Goal: Task Accomplishment & Management: Use online tool/utility

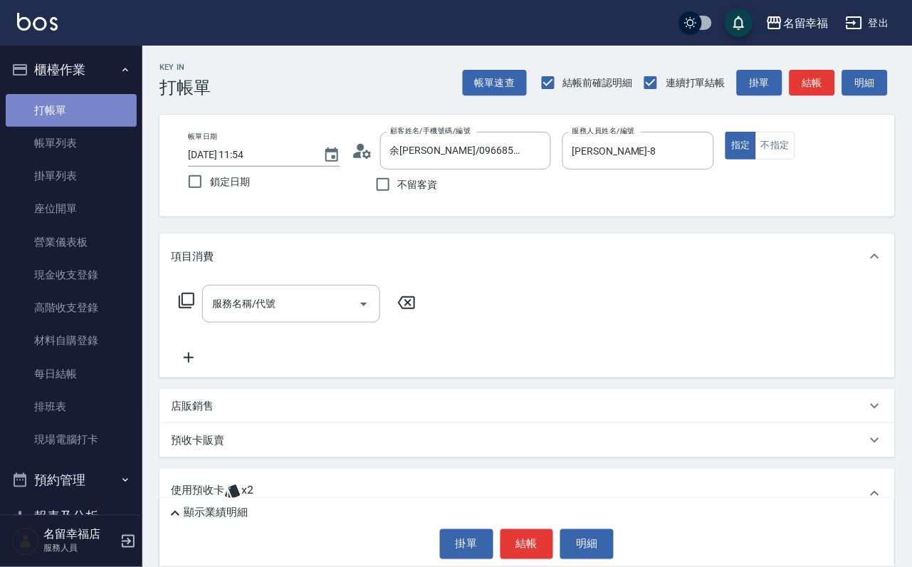
click at [106, 116] on link "打帳單" at bounding box center [71, 110] width 131 height 33
click at [387, 193] on input "不留客資" at bounding box center [383, 185] width 30 height 30
checkbox input "true"
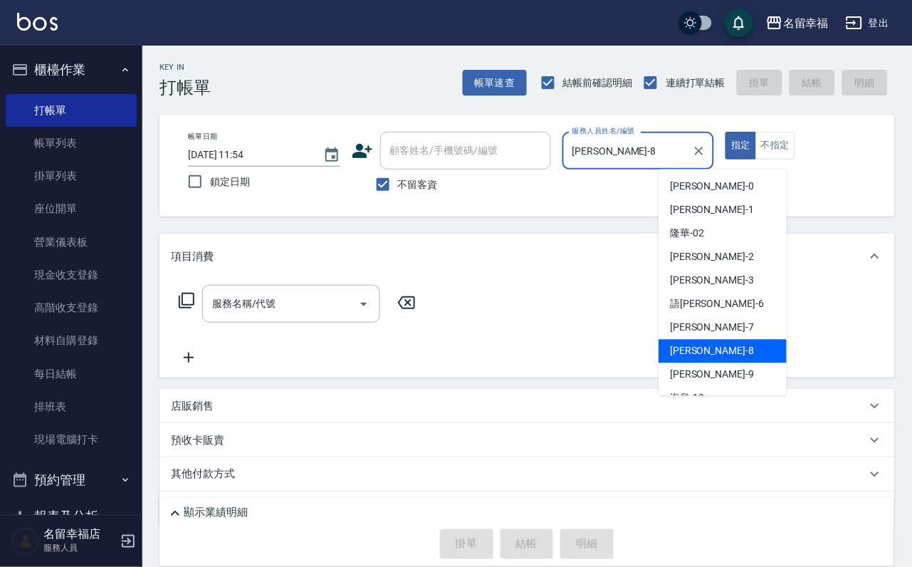
click at [495, 160] on div "帳單日期 [DATE] 11:54 鎖定日期 顧客姓名/手機號碼/編號 顧客姓名/手機號碼/編號 不留客資 服務人員姓名/編號 [PERSON_NAME]-8…" at bounding box center [528, 166] width 702 height 68
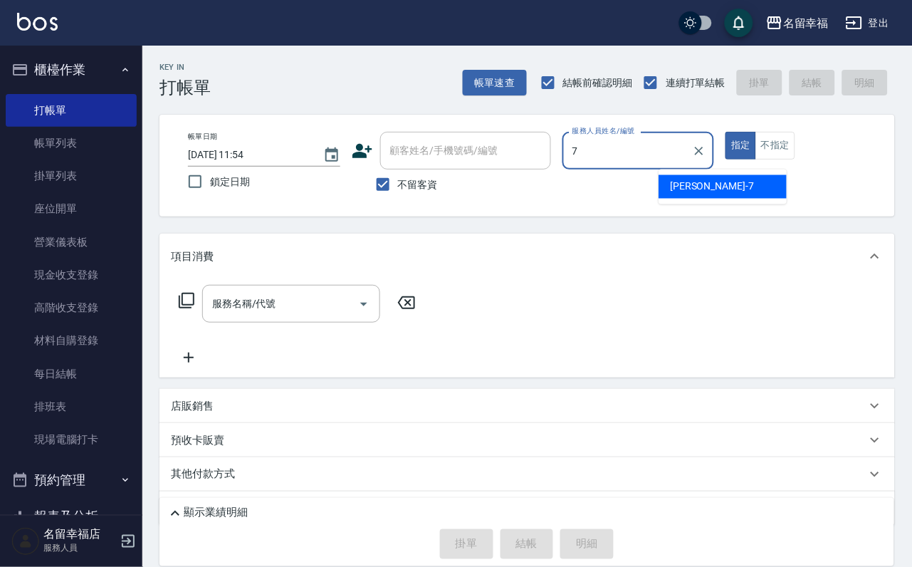
type input "[PERSON_NAME]-7"
type button "true"
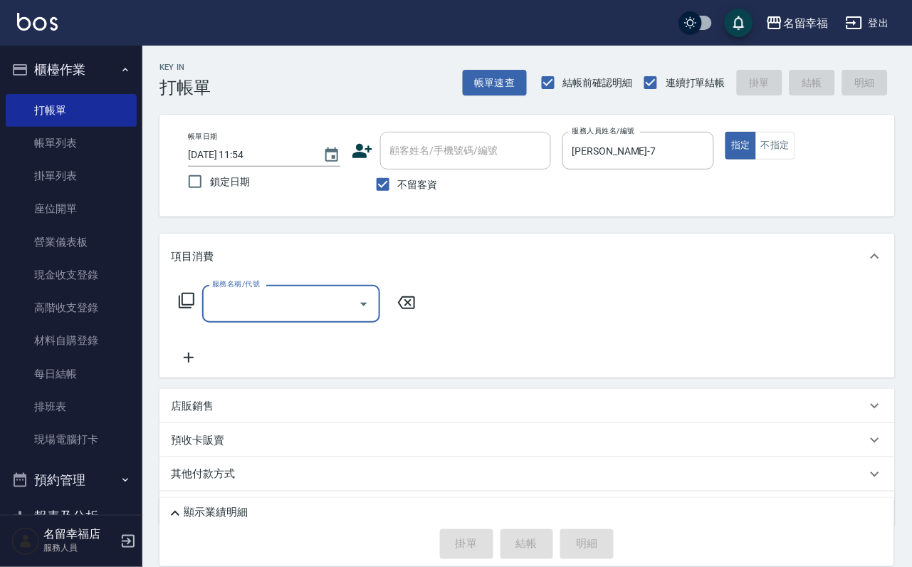
type input "1"
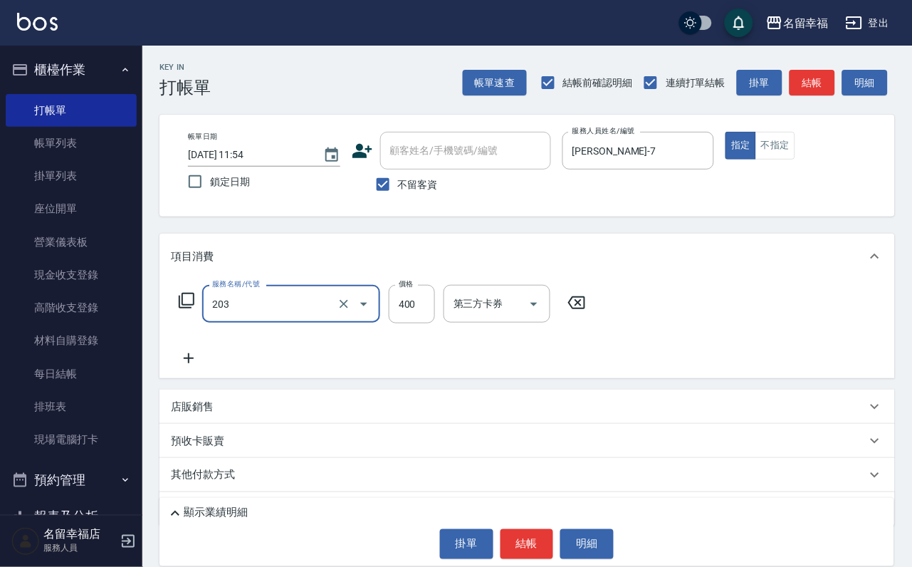
type input "指定單剪(203)"
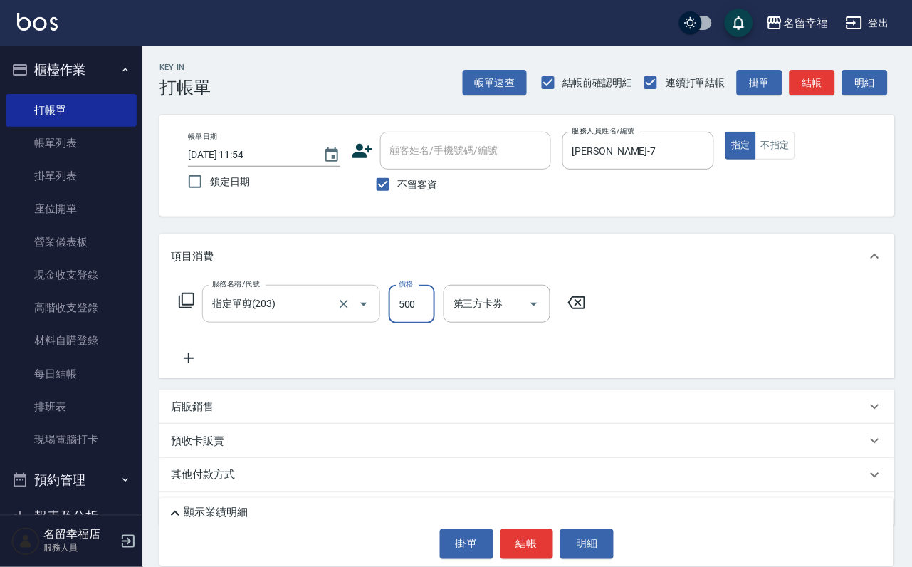
type input "500"
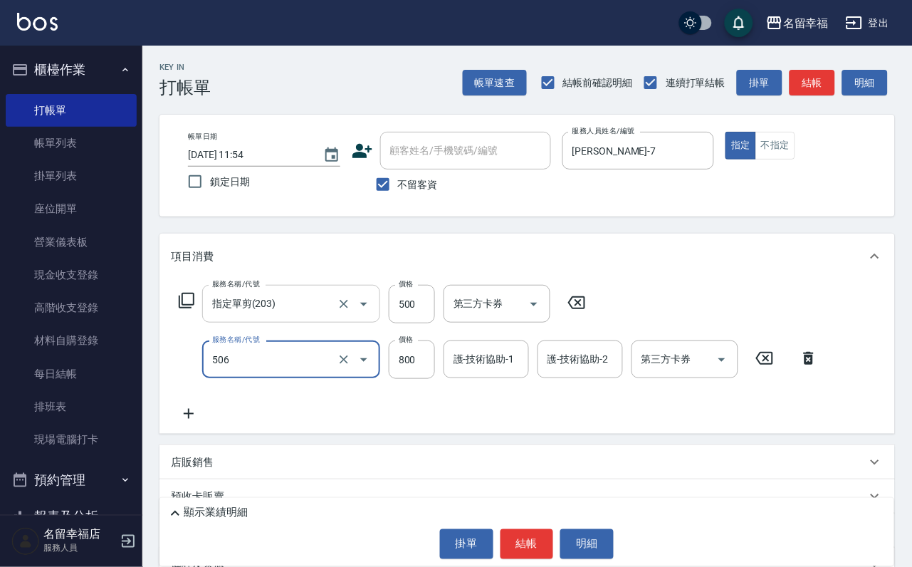
type input "日本松島再生髮敷護髮(506)"
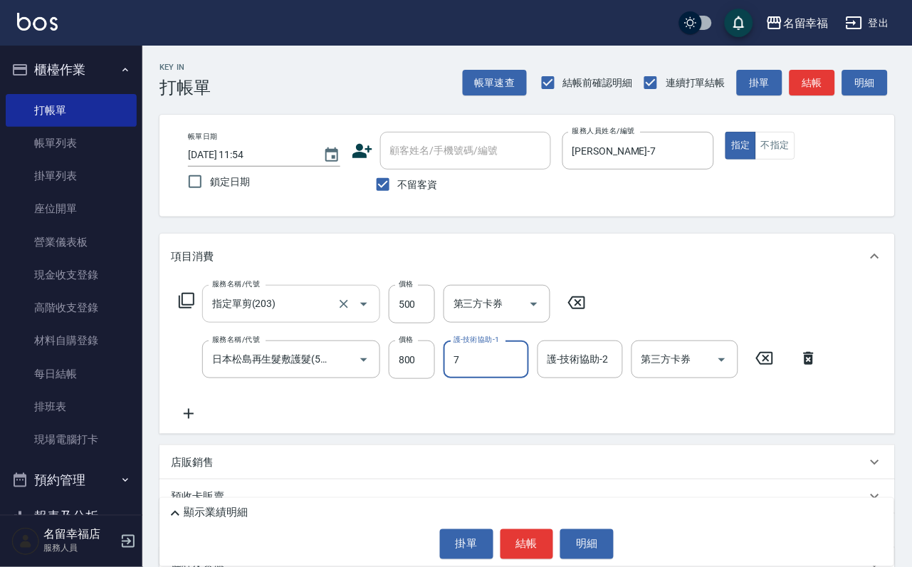
type input "[PERSON_NAME]-7"
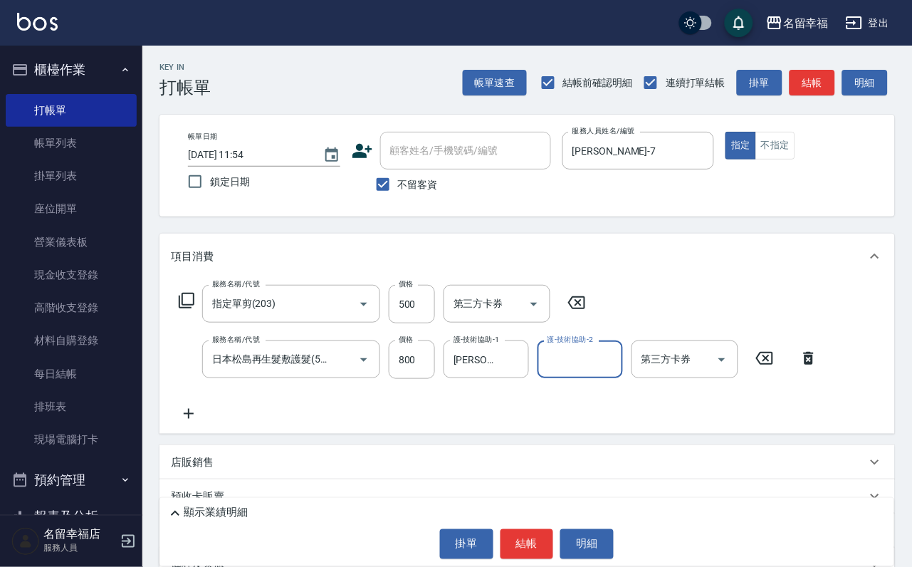
type input "ㄦ"
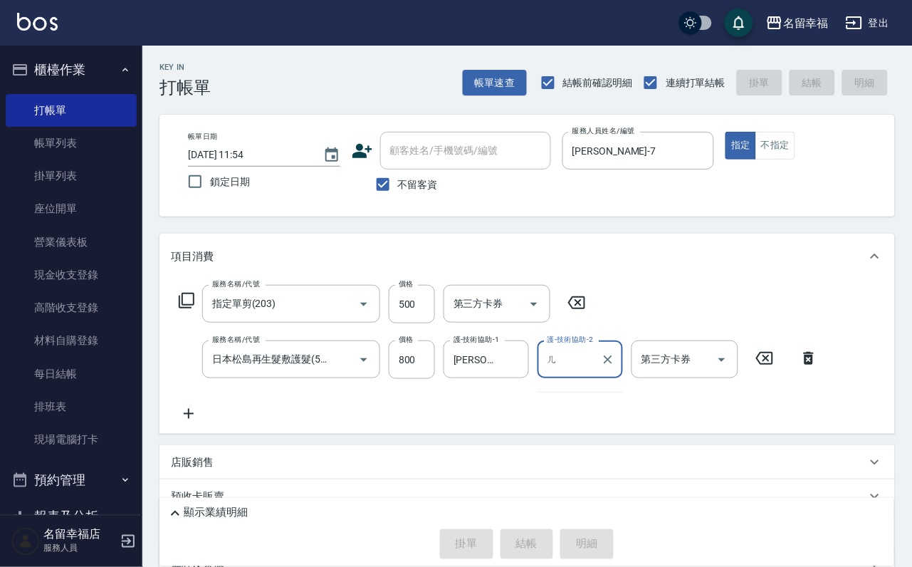
type input "[DATE] 12:27"
